Goal: Book appointment/travel/reservation

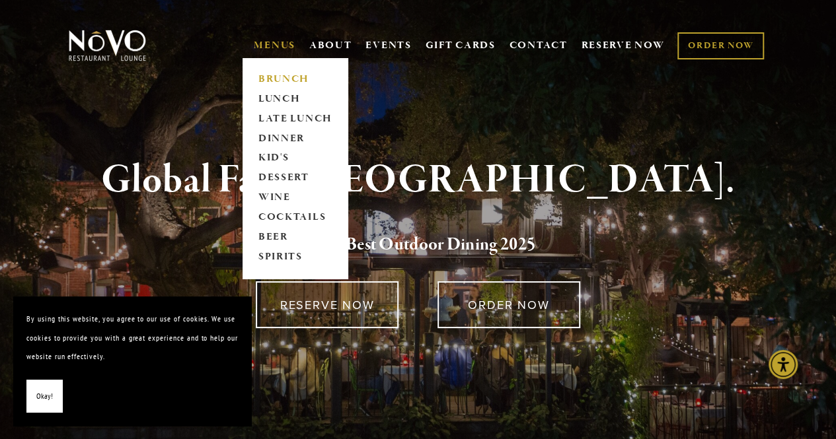
click at [271, 73] on link "BRUNCH" at bounding box center [295, 79] width 83 height 20
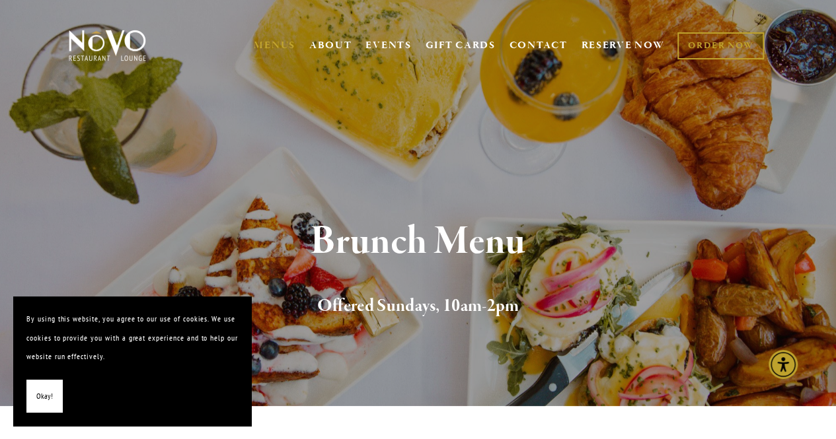
click at [39, 396] on span "Okay!" at bounding box center [44, 396] width 17 height 19
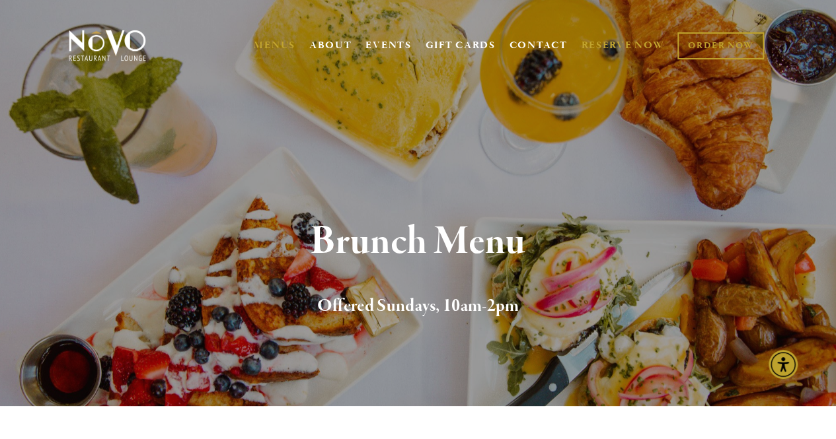
click at [621, 43] on link "RESERVE NOW" at bounding box center [622, 45] width 83 height 25
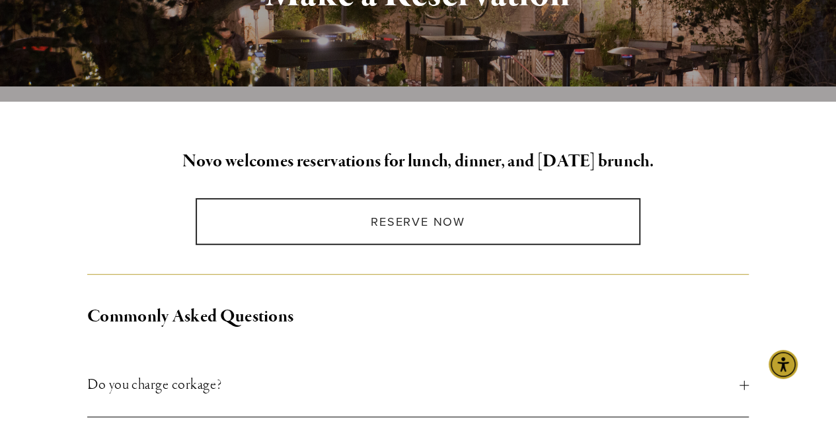
scroll to position [264, 0]
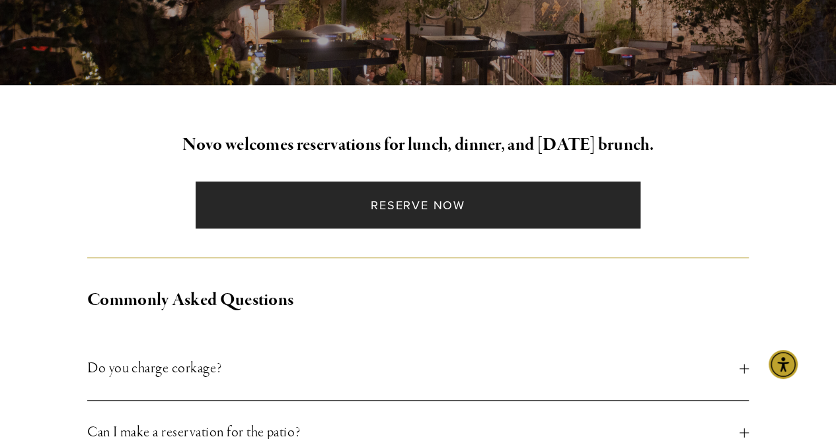
click at [437, 204] on link "Reserve Now" at bounding box center [418, 205] width 445 height 47
